Goal: Transaction & Acquisition: Book appointment/travel/reservation

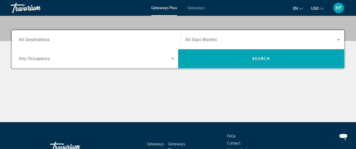
scroll to position [116, 0]
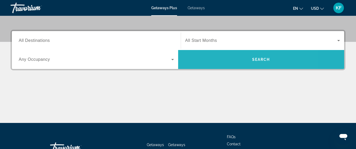
click at [197, 54] on span "Search widget" at bounding box center [261, 59] width 166 height 13
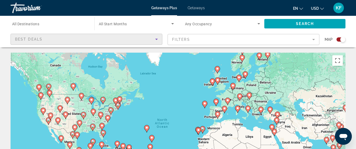
click at [156, 38] on icon "Sort by" at bounding box center [156, 39] width 6 height 6
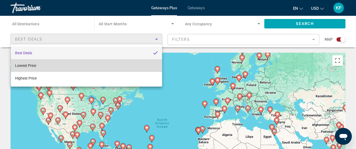
click at [39, 65] on mat-option "Lowest Price" at bounding box center [86, 65] width 151 height 13
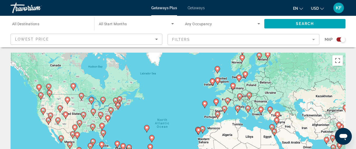
click at [313, 38] on mat-form-field "Filters" at bounding box center [244, 39] width 152 height 11
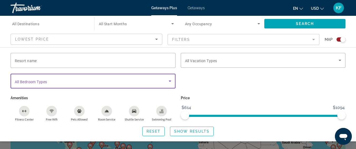
click at [169, 79] on icon "Search widget" at bounding box center [170, 81] width 6 height 6
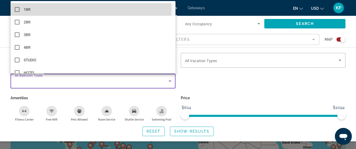
click at [42, 8] on mat-option "1BR" at bounding box center [93, 9] width 165 height 13
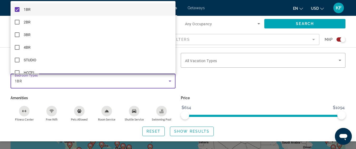
click at [321, 85] on div at bounding box center [178, 74] width 356 height 149
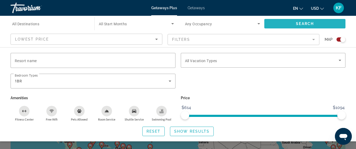
click at [287, 21] on span "Search widget" at bounding box center [304, 23] width 81 height 13
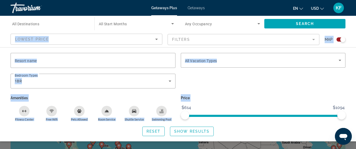
click at [356, 16] on html "Skip to main content Getaways Plus Getaways en English Español Français Italian…" at bounding box center [178, 74] width 356 height 149
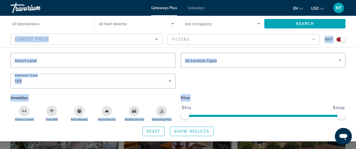
scroll to position [143, 0]
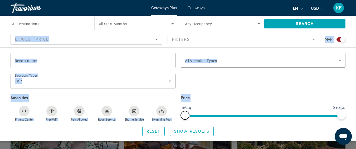
click at [182, 114] on span "ngx-slider" at bounding box center [185, 115] width 8 height 8
click at [313, 39] on mat-form-field "Filters" at bounding box center [244, 39] width 152 height 11
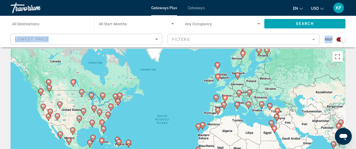
scroll to position [0, 0]
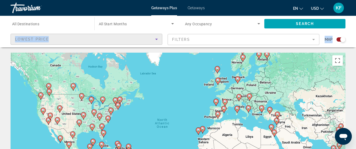
click at [155, 38] on icon "Sort by" at bounding box center [156, 39] width 6 height 6
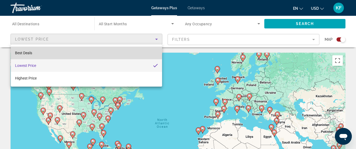
click at [79, 50] on mat-option "Best Deals" at bounding box center [86, 53] width 151 height 13
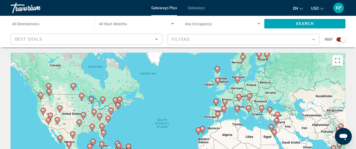
click at [193, 7] on span "Getaways" at bounding box center [196, 8] width 17 height 4
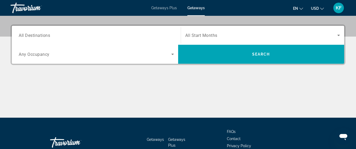
scroll to position [119, 0]
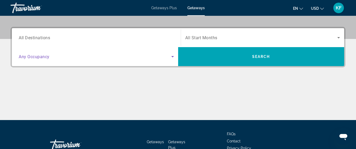
click at [170, 57] on icon "Search widget" at bounding box center [172, 56] width 6 height 6
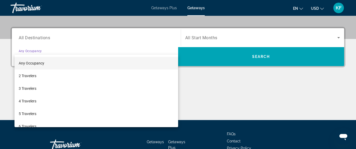
scroll to position [129, 0]
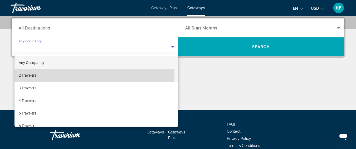
click at [47, 73] on mat-option "2 Travelers" at bounding box center [96, 75] width 164 height 13
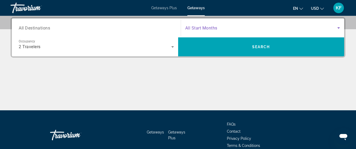
click at [338, 28] on icon "Search widget" at bounding box center [338, 27] width 3 height 1
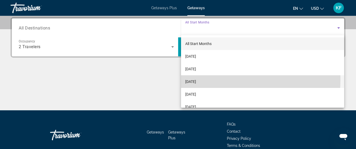
click at [193, 79] on span "[DATE]" at bounding box center [190, 82] width 11 height 6
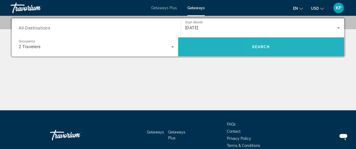
click at [310, 45] on span "Search widget" at bounding box center [261, 47] width 166 height 13
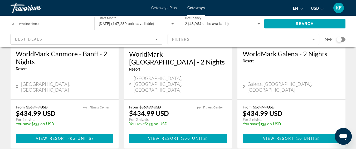
scroll to position [697, 0]
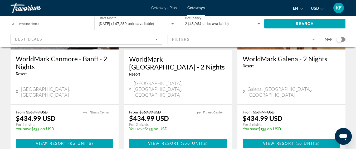
click at [157, 8] on span "Getaways Plus" at bounding box center [164, 8] width 26 height 4
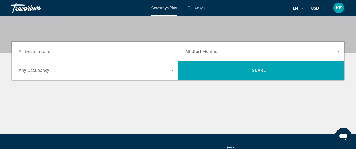
scroll to position [106, 0]
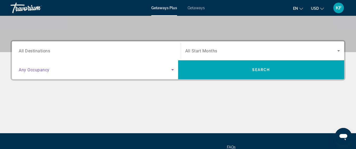
click at [174, 72] on icon "Search widget" at bounding box center [172, 70] width 6 height 6
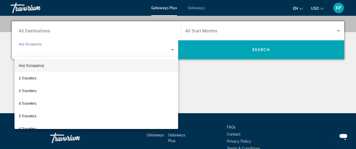
scroll to position [129, 0]
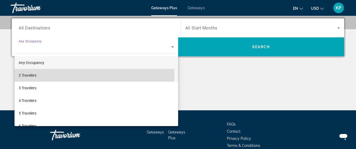
click at [80, 74] on mat-option "2 Travelers" at bounding box center [96, 75] width 164 height 13
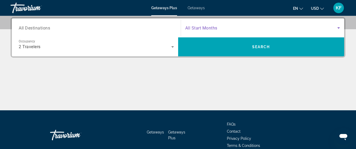
click at [339, 29] on icon "Search widget" at bounding box center [338, 28] width 6 height 6
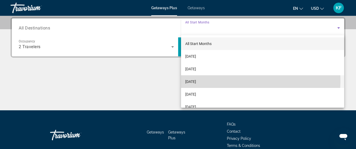
click at [211, 80] on mat-option "[DATE]" at bounding box center [262, 81] width 163 height 13
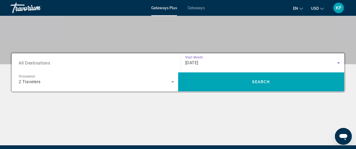
scroll to position [82, 0]
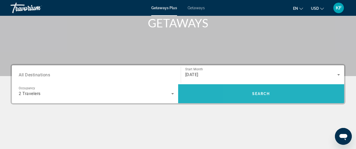
click at [250, 92] on span "Search widget" at bounding box center [261, 93] width 166 height 13
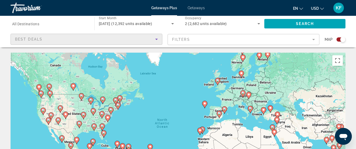
click at [154, 39] on icon "Sort by" at bounding box center [156, 39] width 6 height 6
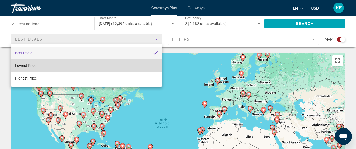
click at [43, 66] on mat-option "Lowest Price" at bounding box center [86, 65] width 151 height 13
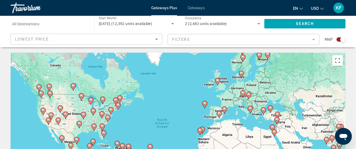
click at [312, 39] on mat-form-field "Filters" at bounding box center [244, 39] width 152 height 11
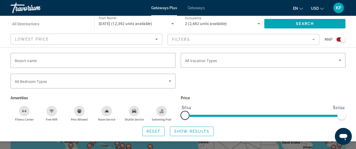
drag, startPoint x: 183, startPoint y: 115, endPoint x: 174, endPoint y: 115, distance: 9.5
click at [174, 115] on div "Resort name Vacation Types All Vacation Types Bedroom Types All Bedroom Types A…" at bounding box center [178, 87] width 340 height 69
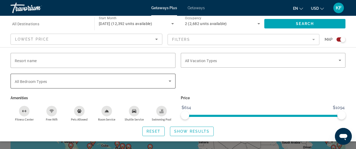
click at [170, 81] on icon "Search widget" at bounding box center [170, 81] width 3 height 1
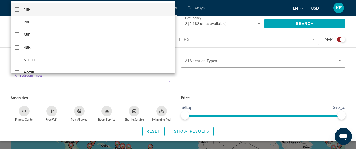
click at [259, 69] on div at bounding box center [178, 74] width 356 height 149
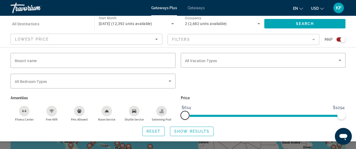
drag, startPoint x: 183, startPoint y: 115, endPoint x: 173, endPoint y: 115, distance: 9.7
click at [173, 115] on div "Resort name Vacation Types All Vacation Types Bedroom Types All Bedroom Types A…" at bounding box center [178, 87] width 340 height 69
click at [311, 39] on mat-form-field "Filters" at bounding box center [244, 39] width 152 height 11
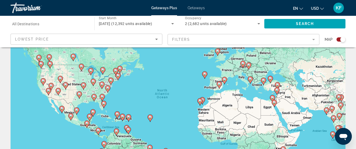
scroll to position [26, 0]
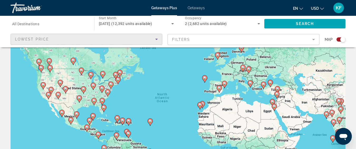
click at [156, 39] on icon "Sort by" at bounding box center [156, 39] width 3 height 1
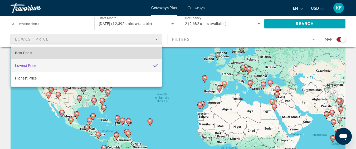
click at [52, 55] on mat-option "Best Deals" at bounding box center [86, 53] width 151 height 13
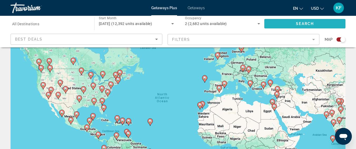
click at [323, 24] on span "Search widget" at bounding box center [304, 23] width 81 height 13
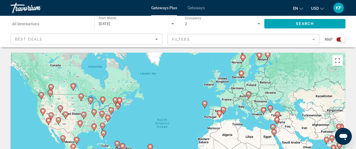
click at [248, 95] on image "Main content" at bounding box center [248, 94] width 3 height 3
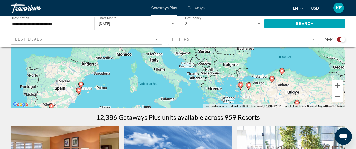
scroll to position [101, 0]
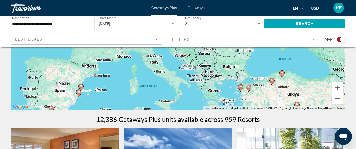
click at [80, 87] on image "Main content" at bounding box center [80, 86] width 3 height 3
type input "**********"
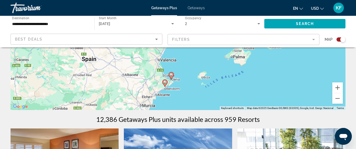
click at [171, 76] on image "Main content" at bounding box center [171, 74] width 3 height 3
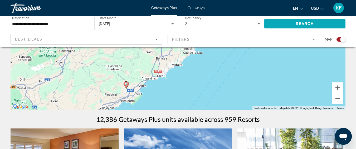
click at [317, 22] on span "Search widget" at bounding box center [304, 23] width 81 height 13
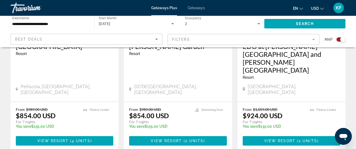
scroll to position [841, 0]
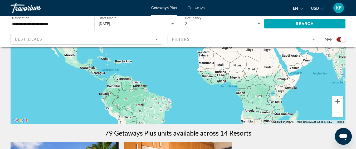
scroll to position [85, 0]
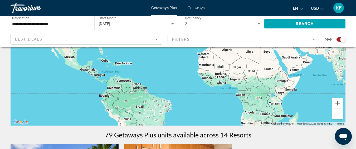
click at [311, 38] on mat-form-field "Filters" at bounding box center [244, 39] width 152 height 11
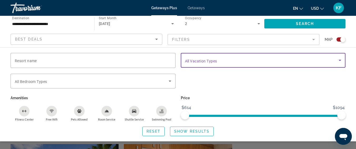
click at [341, 60] on icon "Search widget" at bounding box center [340, 60] width 3 height 1
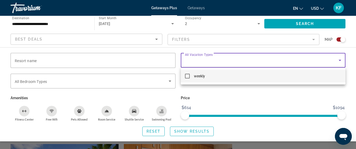
click at [136, 82] on div at bounding box center [178, 74] width 356 height 149
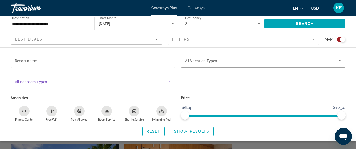
click at [169, 82] on icon "Search widget" at bounding box center [170, 81] width 6 height 6
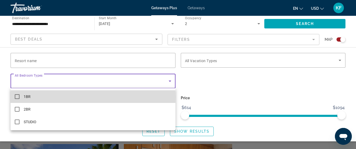
click at [20, 97] on mat-option "1BR" at bounding box center [93, 96] width 165 height 13
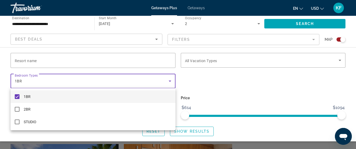
click at [306, 24] on div at bounding box center [178, 74] width 356 height 149
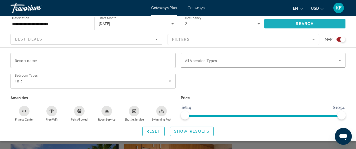
click at [306, 24] on span "Search" at bounding box center [305, 24] width 18 height 4
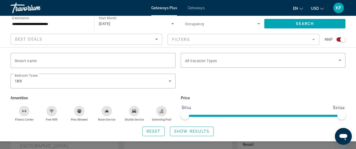
scroll to position [204, 0]
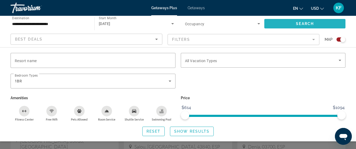
click at [299, 23] on span "Search" at bounding box center [305, 24] width 18 height 4
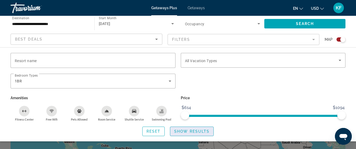
click at [185, 131] on span "Show Results" at bounding box center [191, 131] width 35 height 4
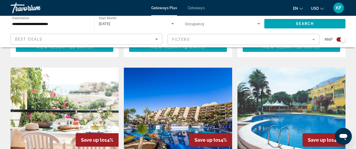
scroll to position [341, 0]
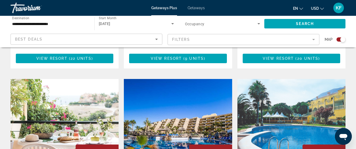
click at [198, 100] on img "Main content" at bounding box center [178, 121] width 108 height 84
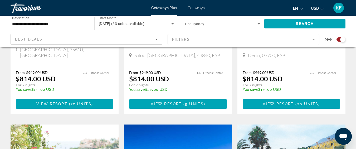
scroll to position [300, 0]
